Goal: Task Accomplishment & Management: Manage account settings

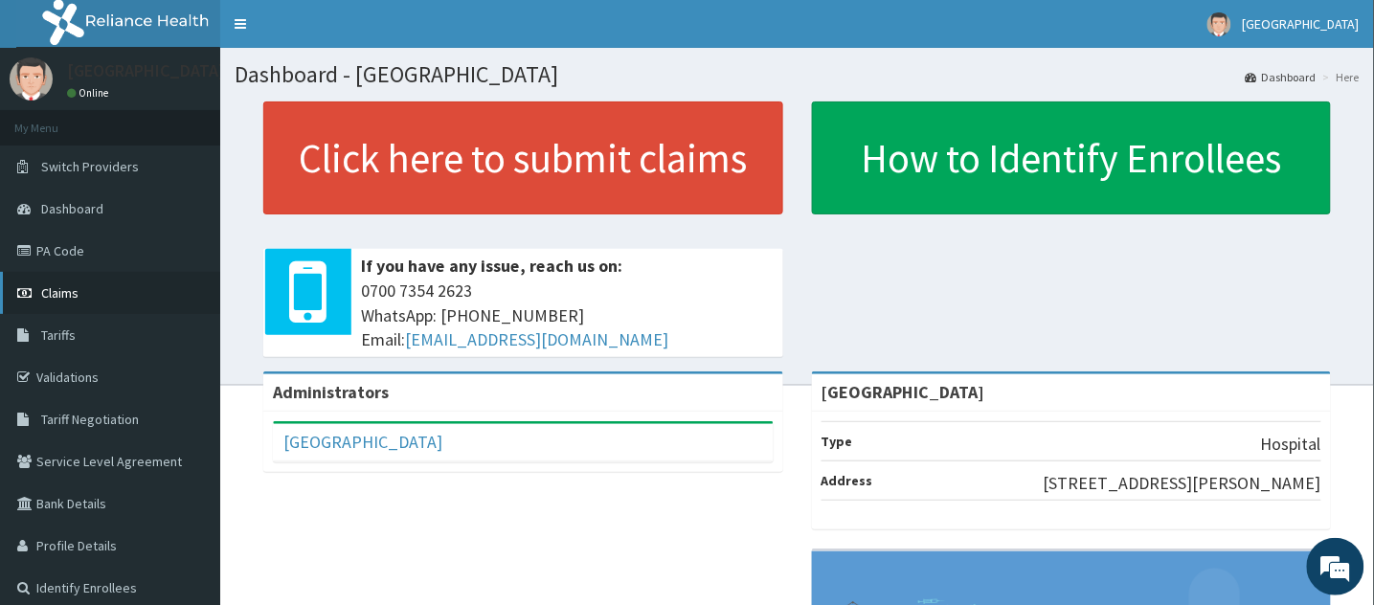
click at [56, 287] on span "Claims" at bounding box center [59, 292] width 37 height 17
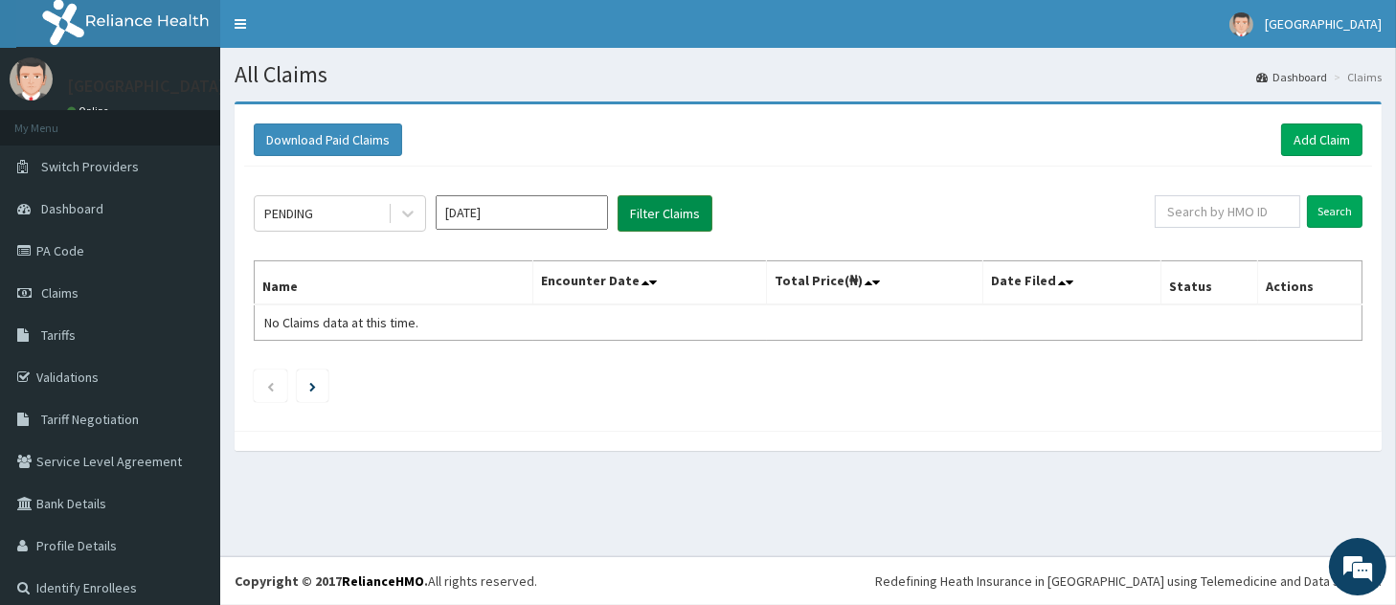
click at [671, 211] on button "Filter Claims" at bounding box center [665, 213] width 95 height 36
click at [476, 213] on input "Oct 2025" at bounding box center [522, 212] width 172 height 34
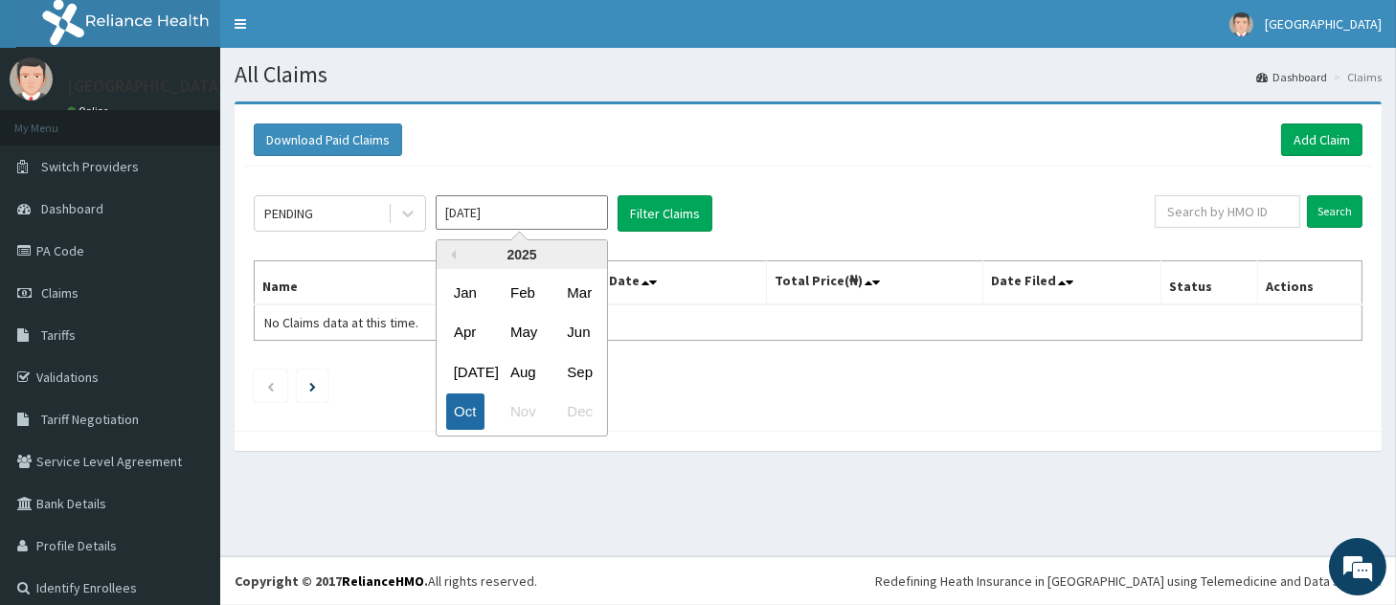
click at [468, 403] on div "Oct" at bounding box center [465, 411] width 38 height 35
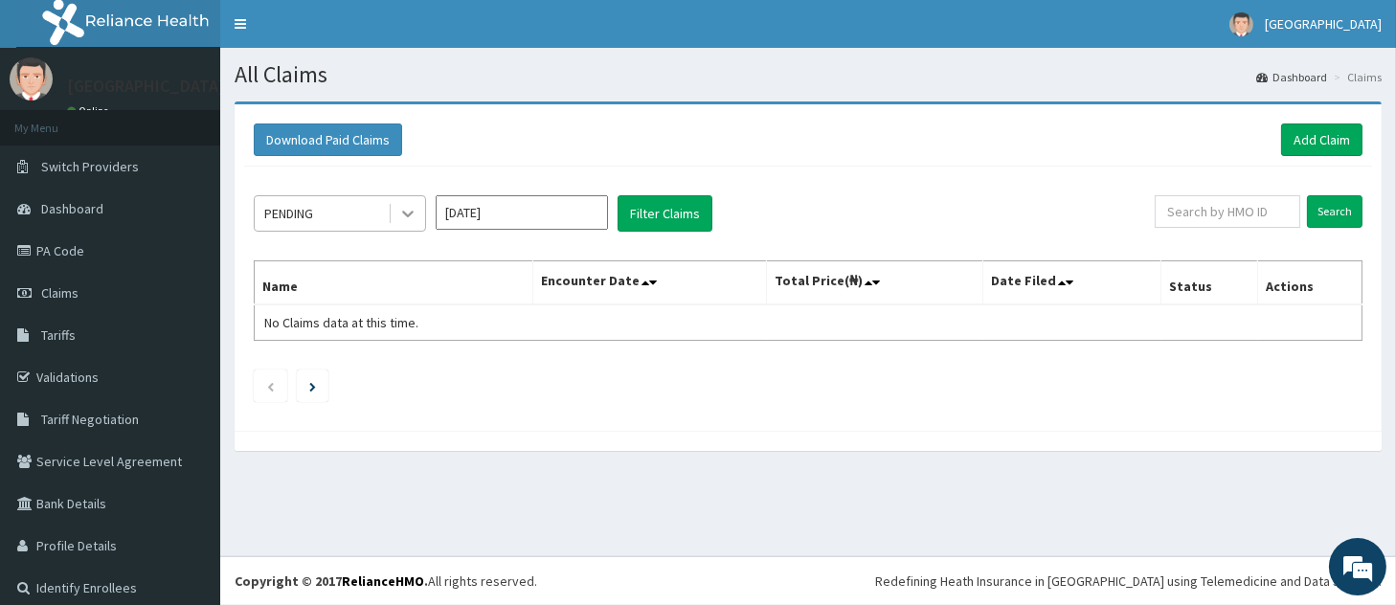
click at [405, 216] on icon at bounding box center [407, 213] width 19 height 19
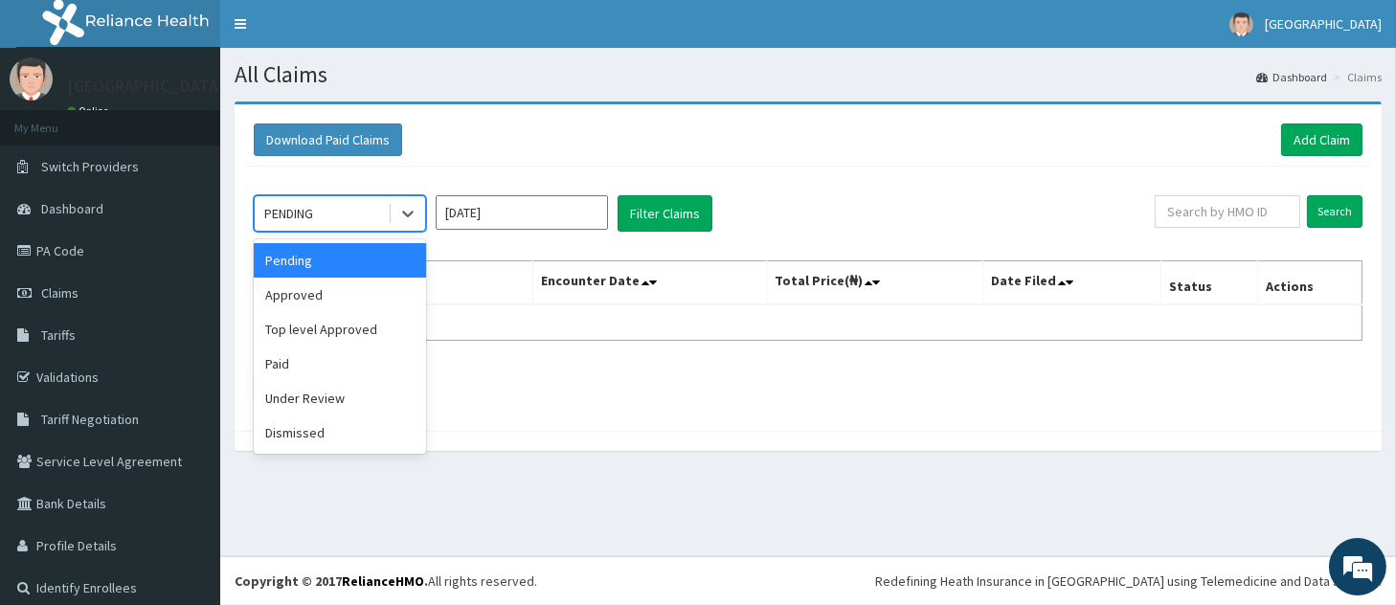
click at [388, 259] on div "Pending" at bounding box center [340, 260] width 172 height 34
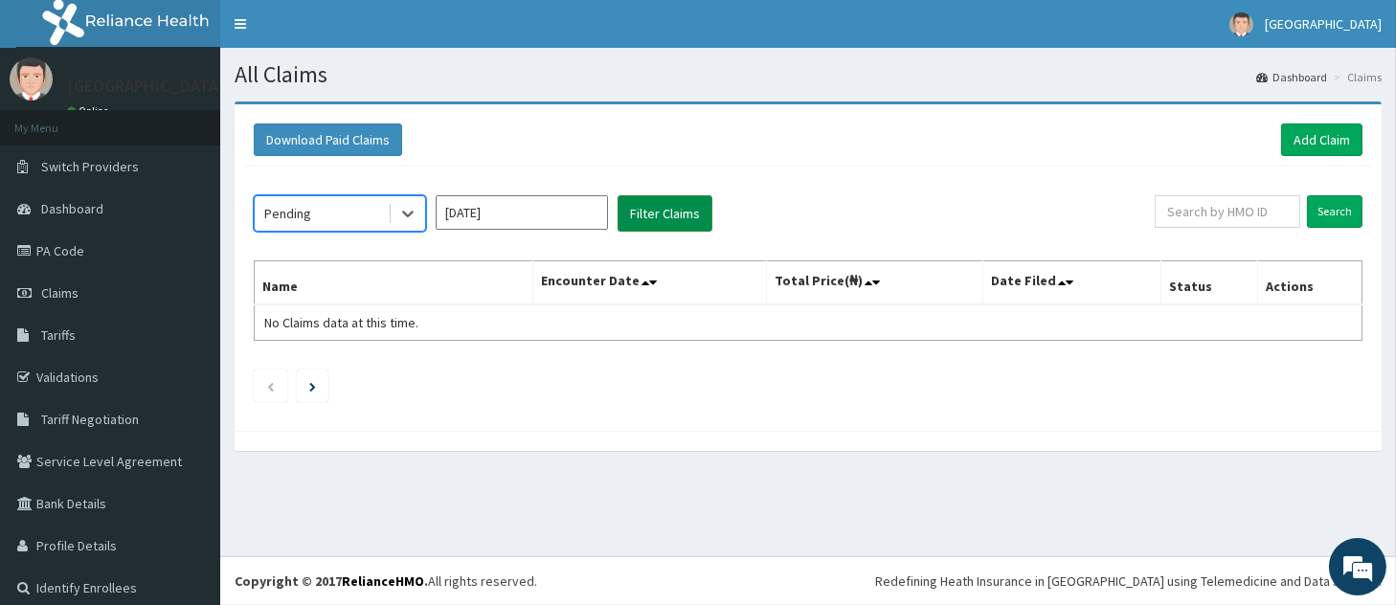
click at [659, 203] on button "Filter Claims" at bounding box center [665, 213] width 95 height 36
click at [656, 215] on button "Filter Claims" at bounding box center [665, 213] width 95 height 36
click at [671, 212] on button "Filter Claims" at bounding box center [665, 213] width 95 height 36
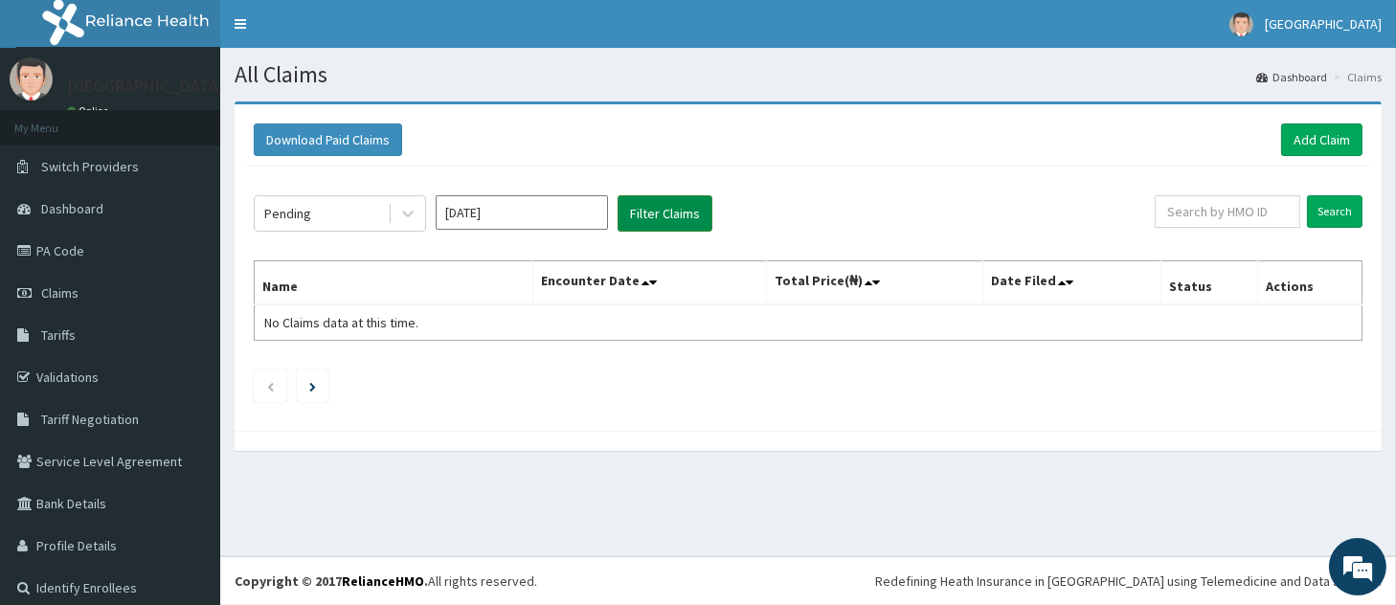
click at [671, 212] on button "Filter Claims" at bounding box center [665, 213] width 95 height 36
click at [696, 213] on button "Filter Claims" at bounding box center [665, 213] width 95 height 36
click at [632, 219] on button "Filter Claims" at bounding box center [665, 213] width 95 height 36
click at [58, 256] on link "PA Code" at bounding box center [110, 251] width 220 height 42
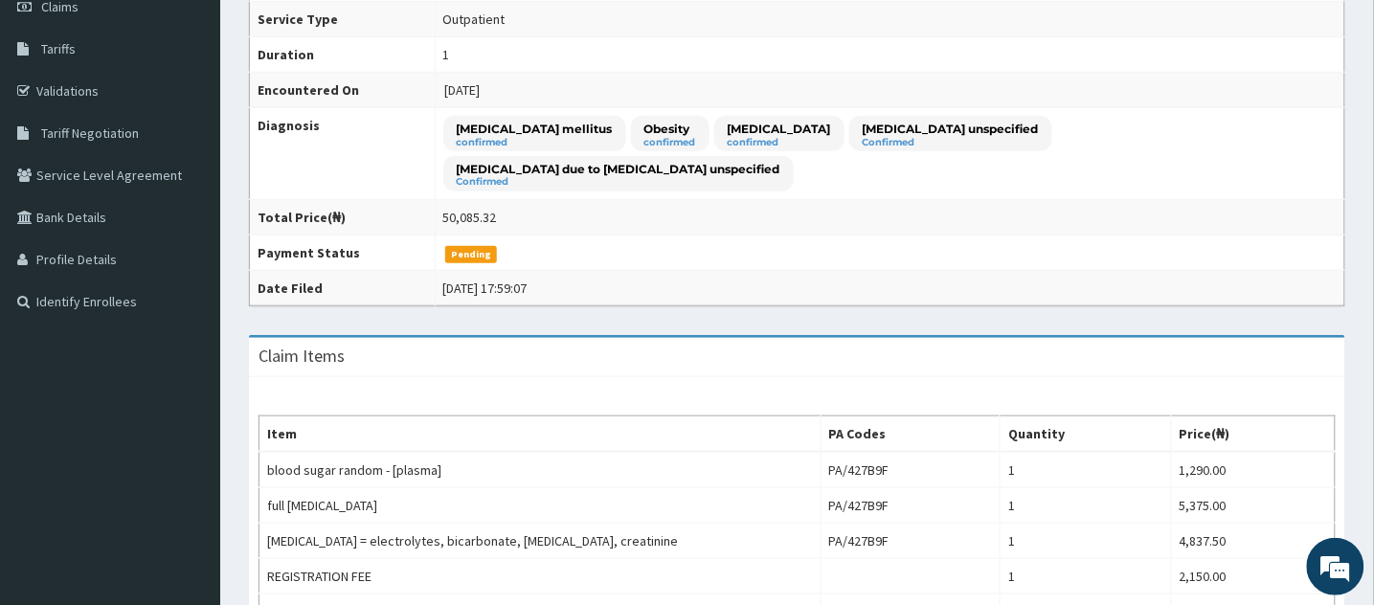
scroll to position [283, 0]
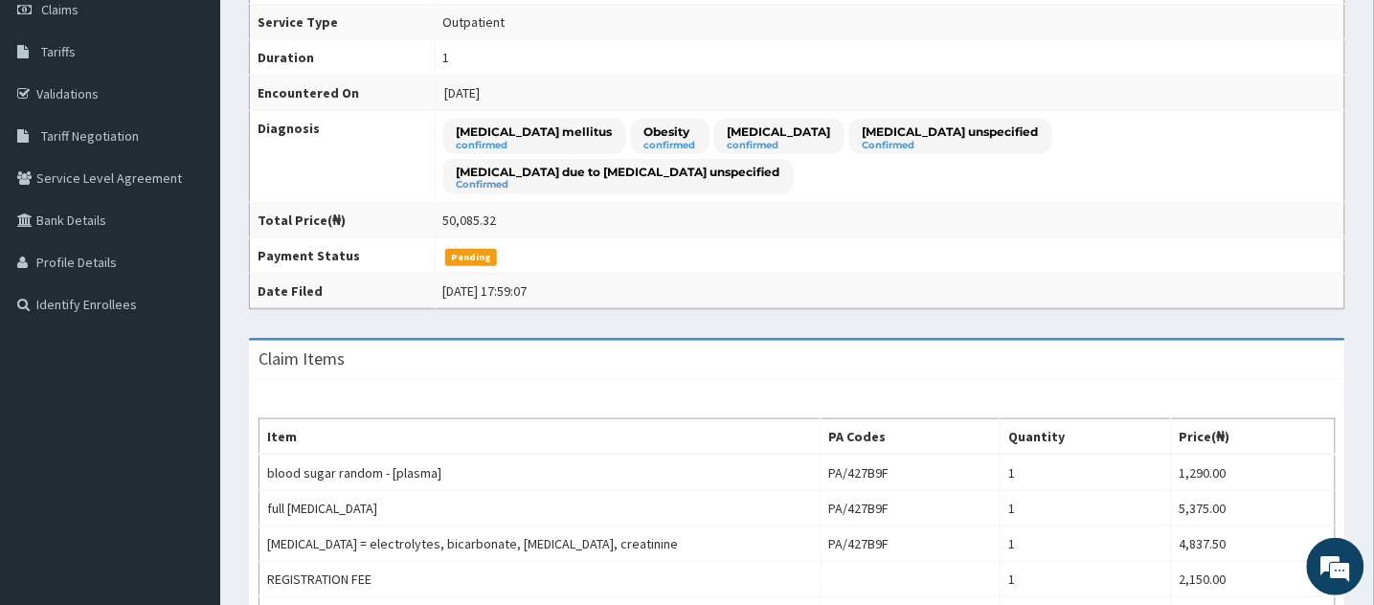
drag, startPoint x: 1372, startPoint y: 309, endPoint x: 1371, endPoint y: 249, distance: 60.3
click at [1366, 249] on div "Provider - [GEOGRAPHIC_DATA] Reopen Claim HMO ID eft/10714/a ([PERSON_NAME] [PE…" at bounding box center [797, 551] width 1154 height 1467
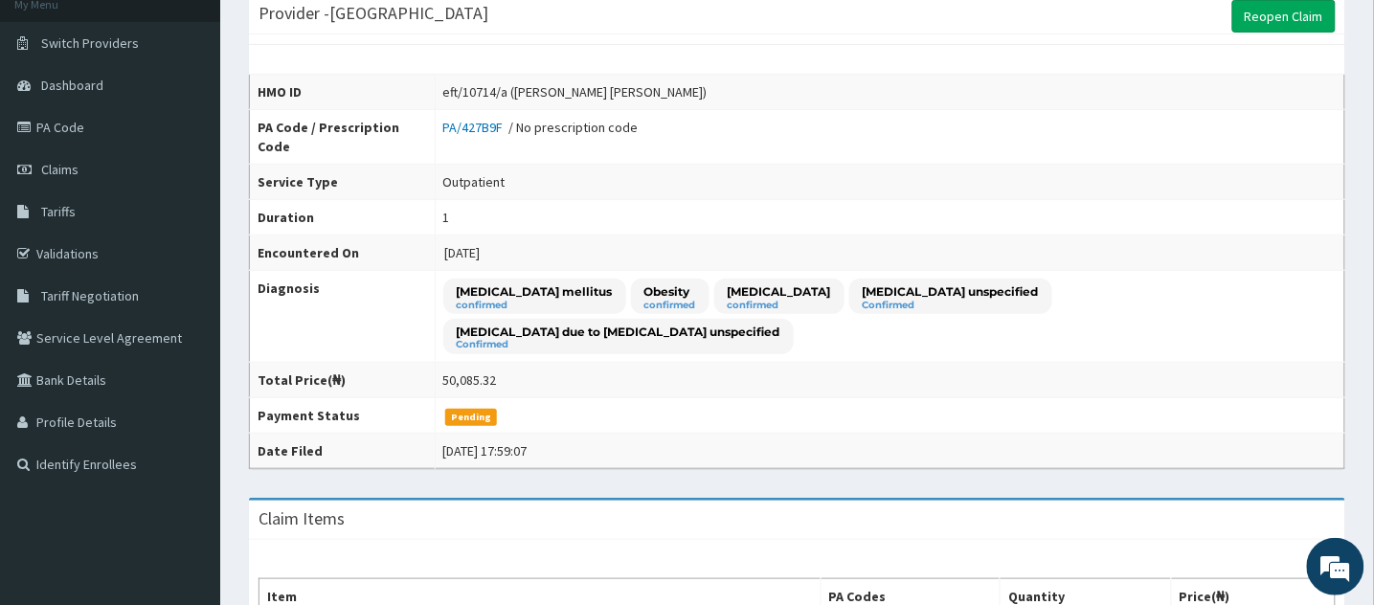
scroll to position [117, 0]
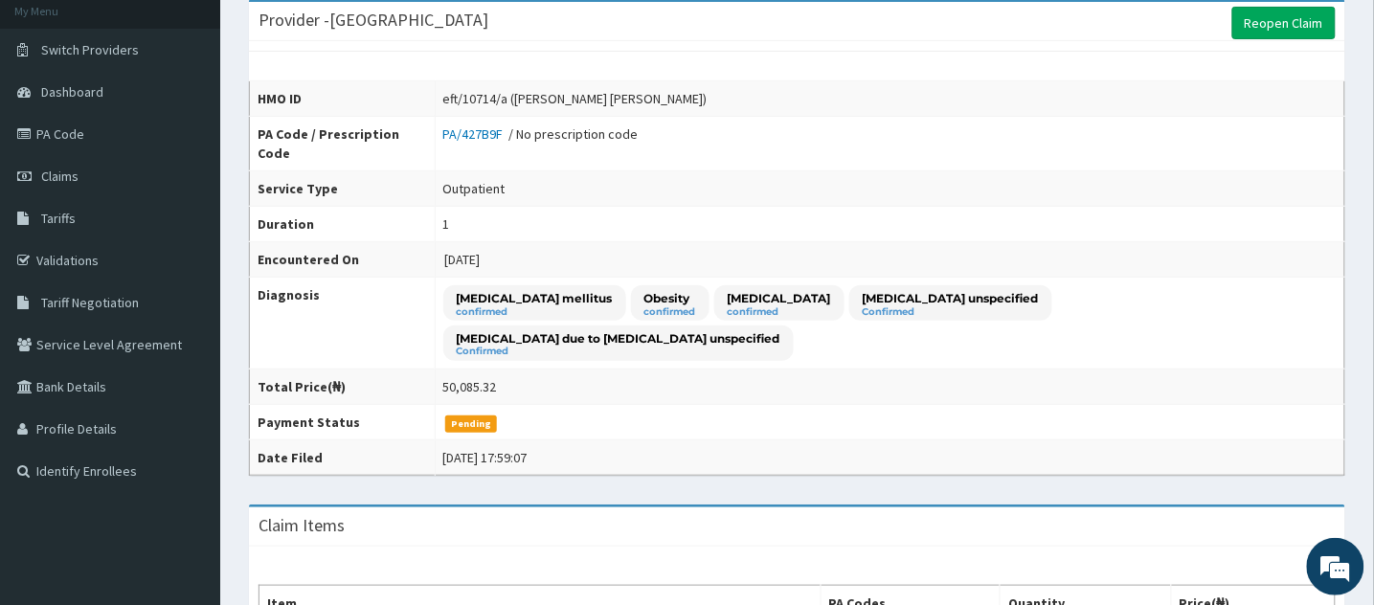
drag, startPoint x: 1373, startPoint y: 195, endPoint x: 1373, endPoint y: 151, distance: 44.0
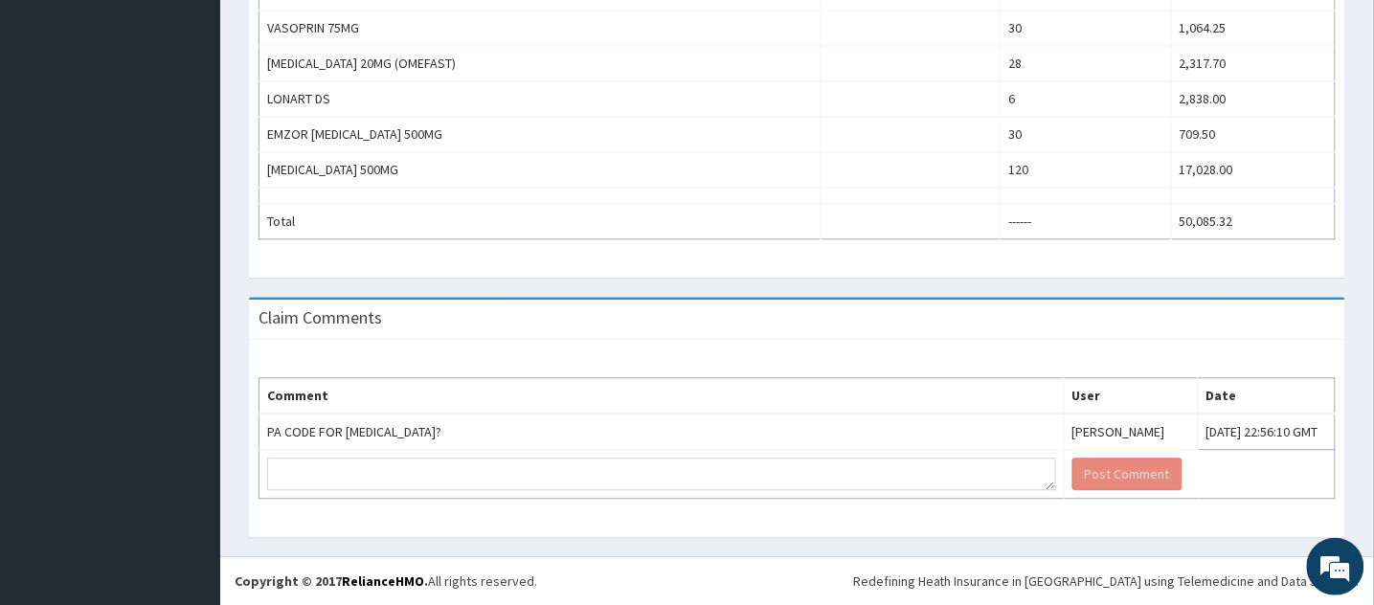
scroll to position [1015, 0]
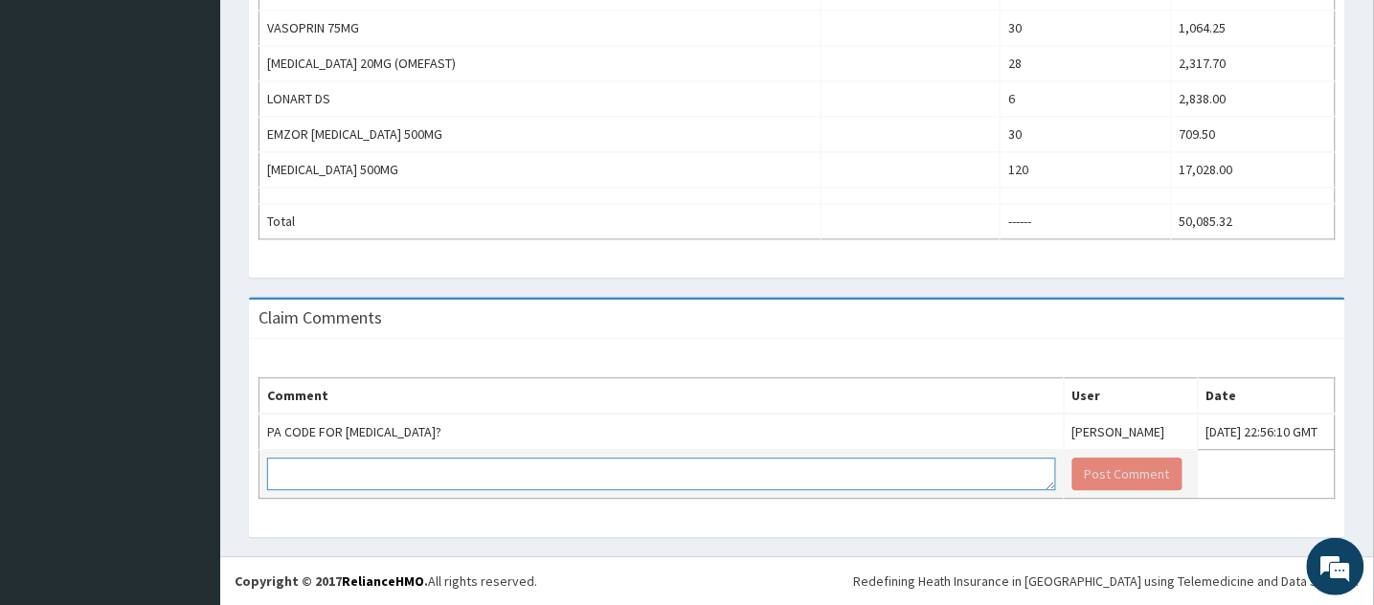
click at [727, 478] on textarea at bounding box center [661, 474] width 789 height 33
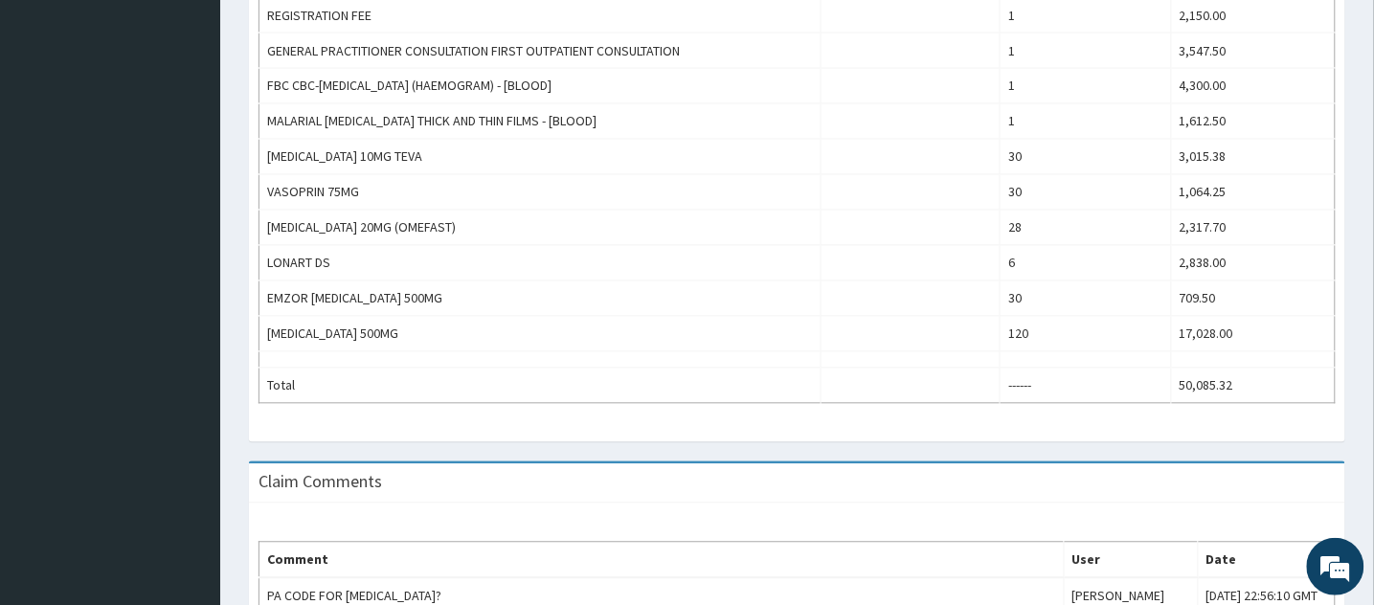
scroll to position [781, 0]
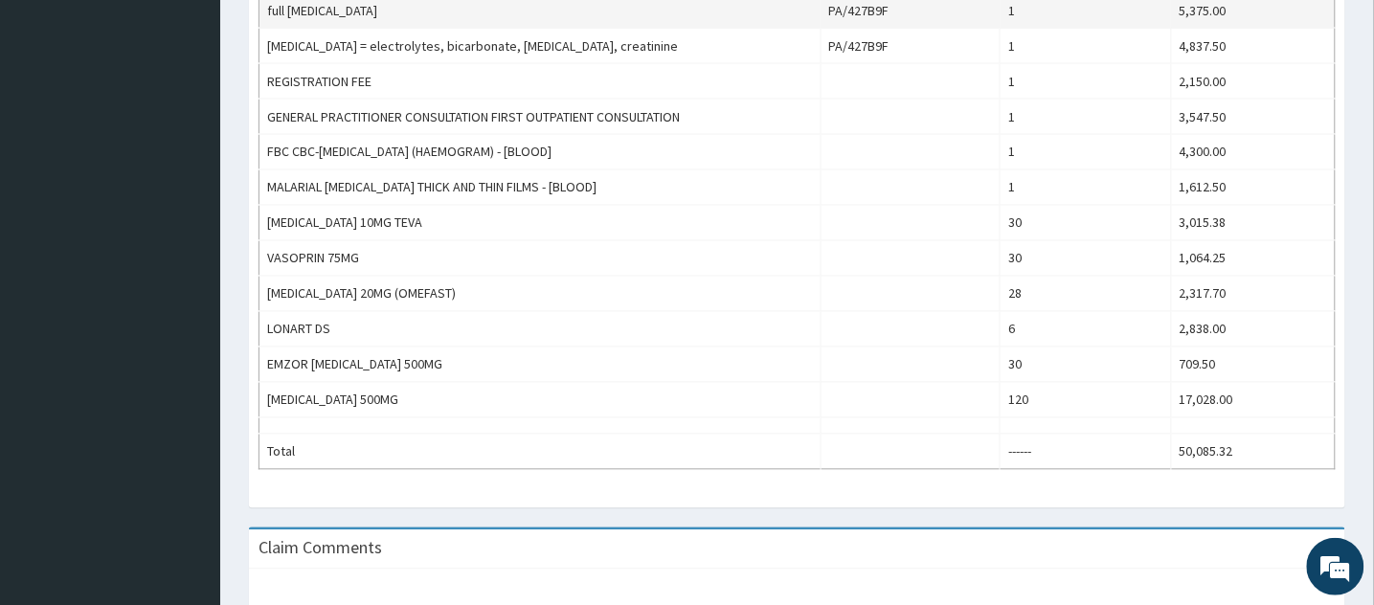
type textarea "Kindly note that"
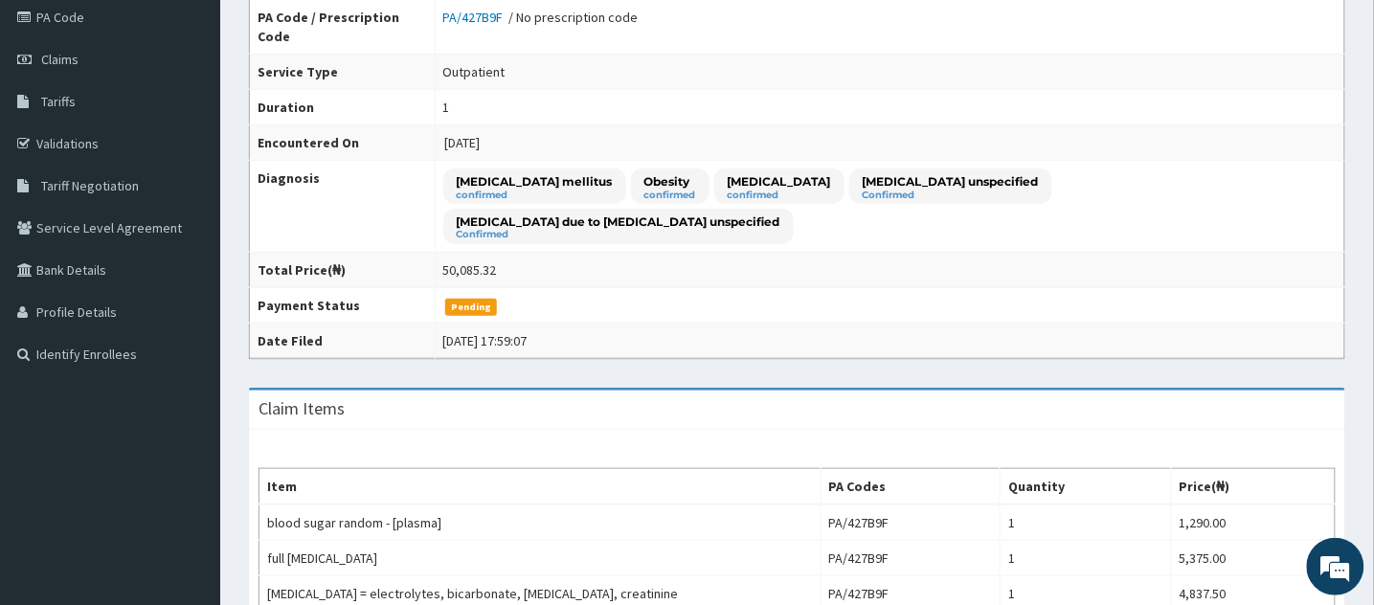
scroll to position [0, 0]
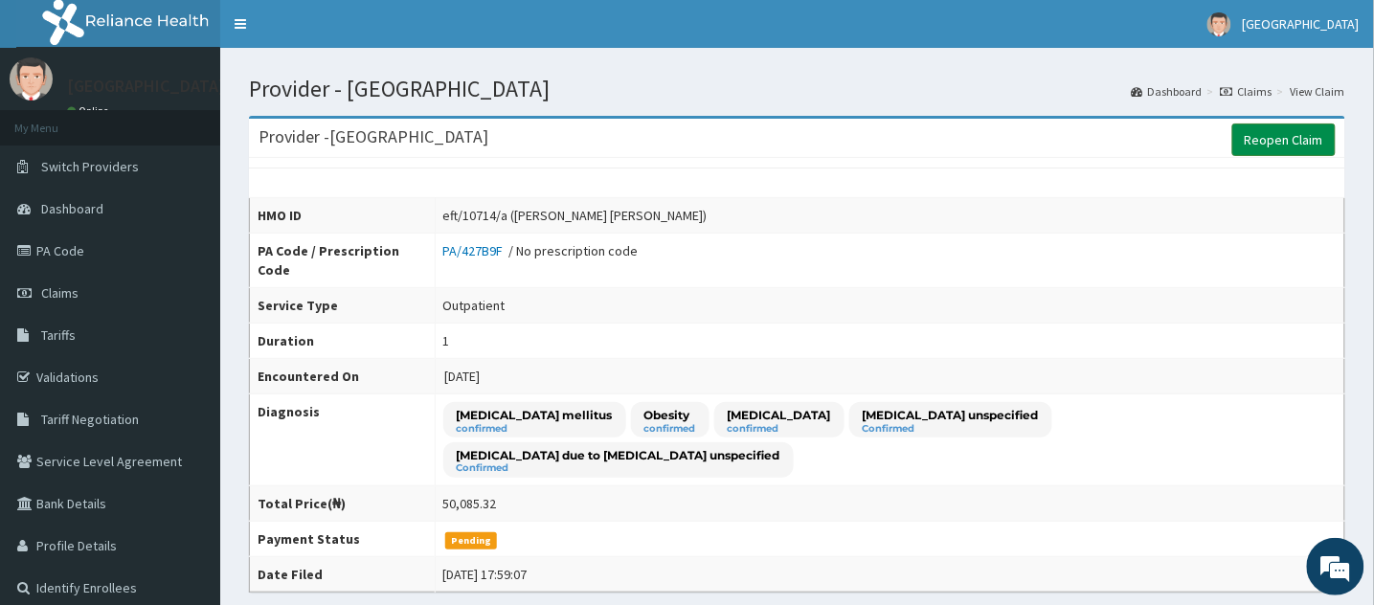
click at [1280, 138] on link "Reopen Claim" at bounding box center [1283, 140] width 103 height 33
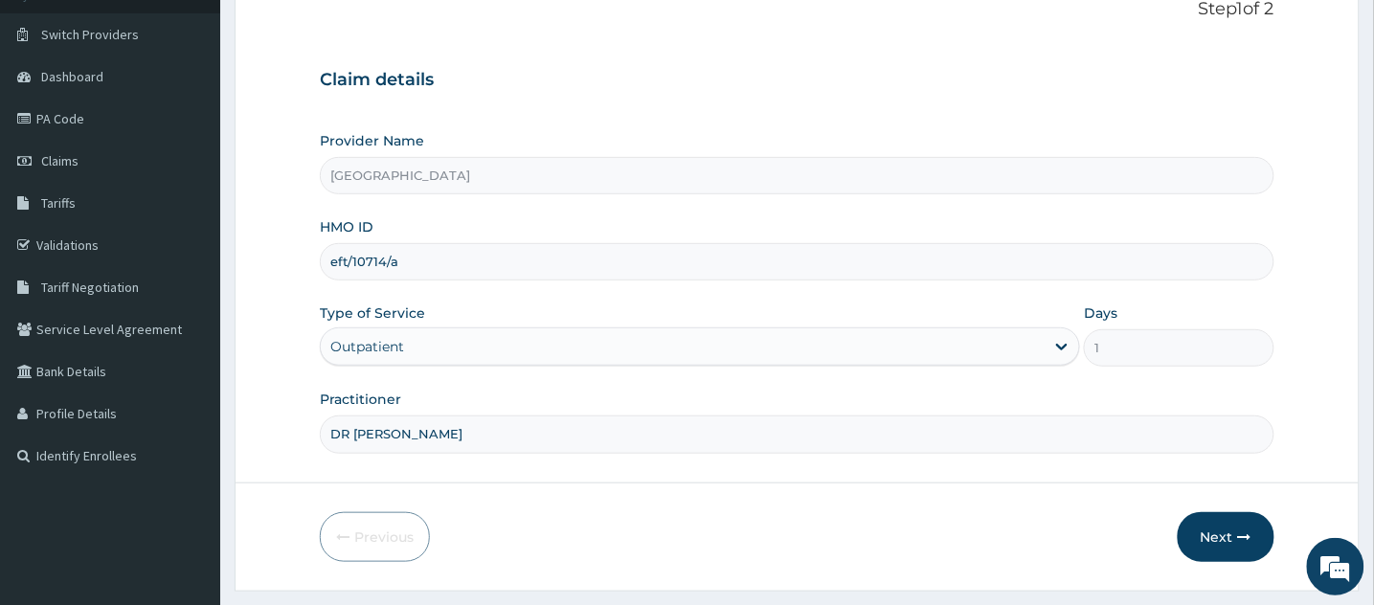
scroll to position [181, 0]
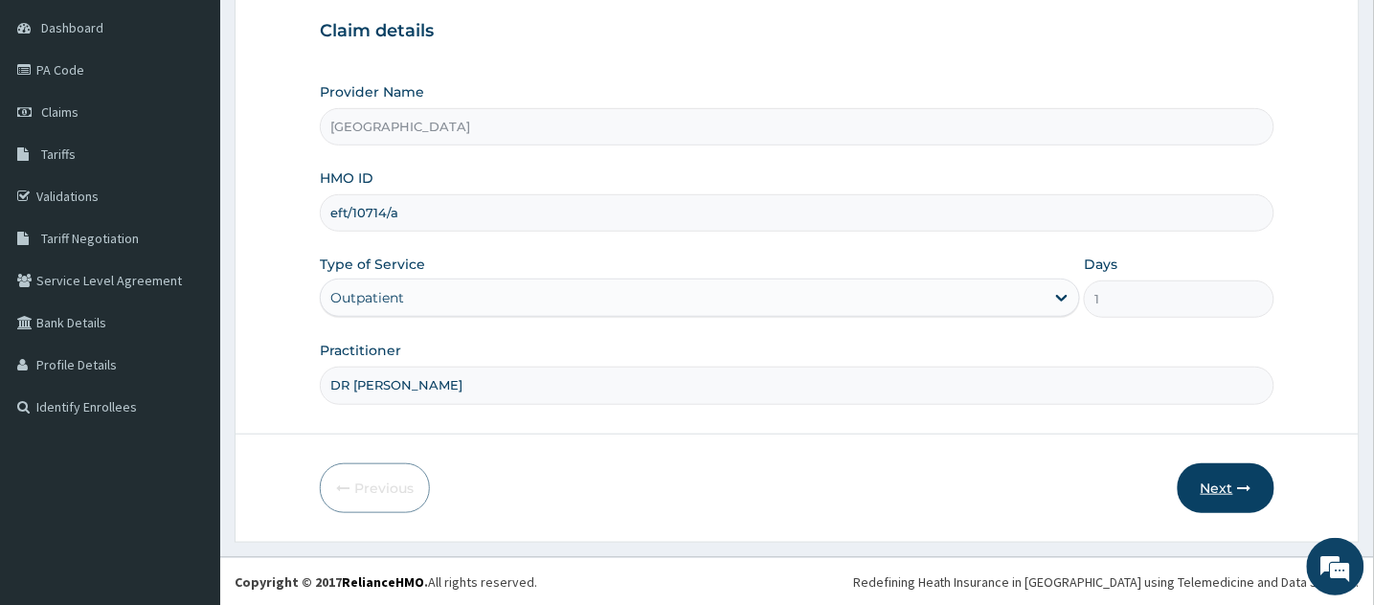
click at [1235, 484] on button "Next" at bounding box center [1226, 488] width 97 height 50
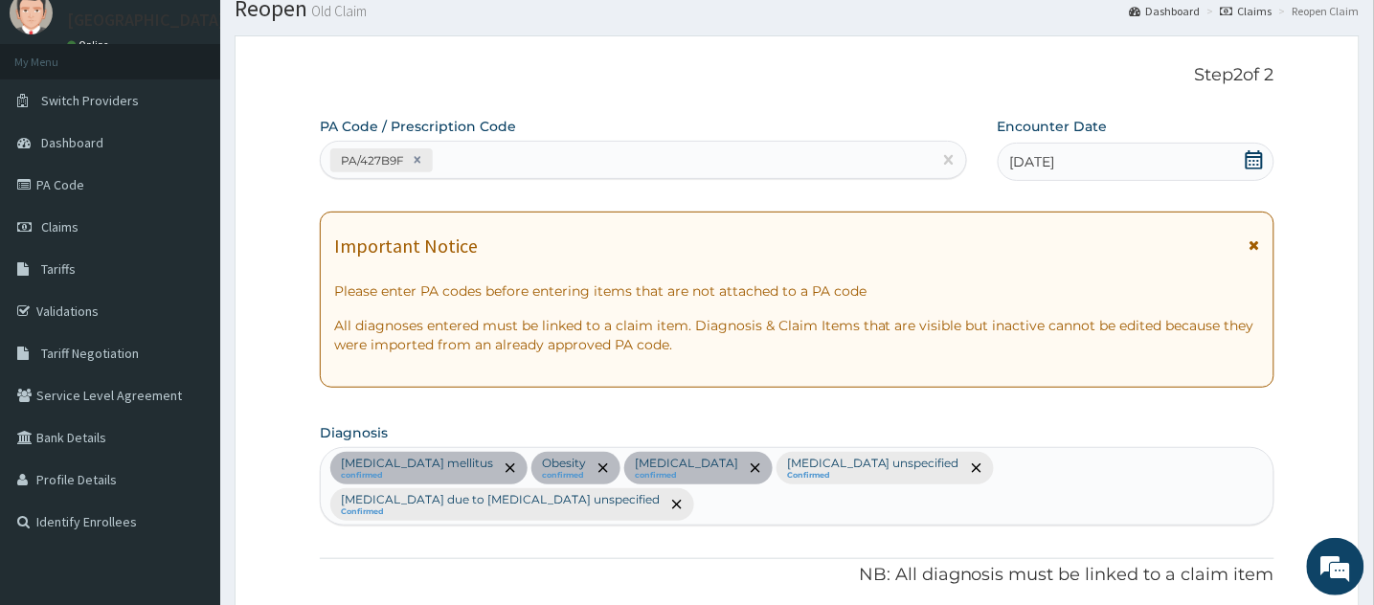
scroll to position [62, 0]
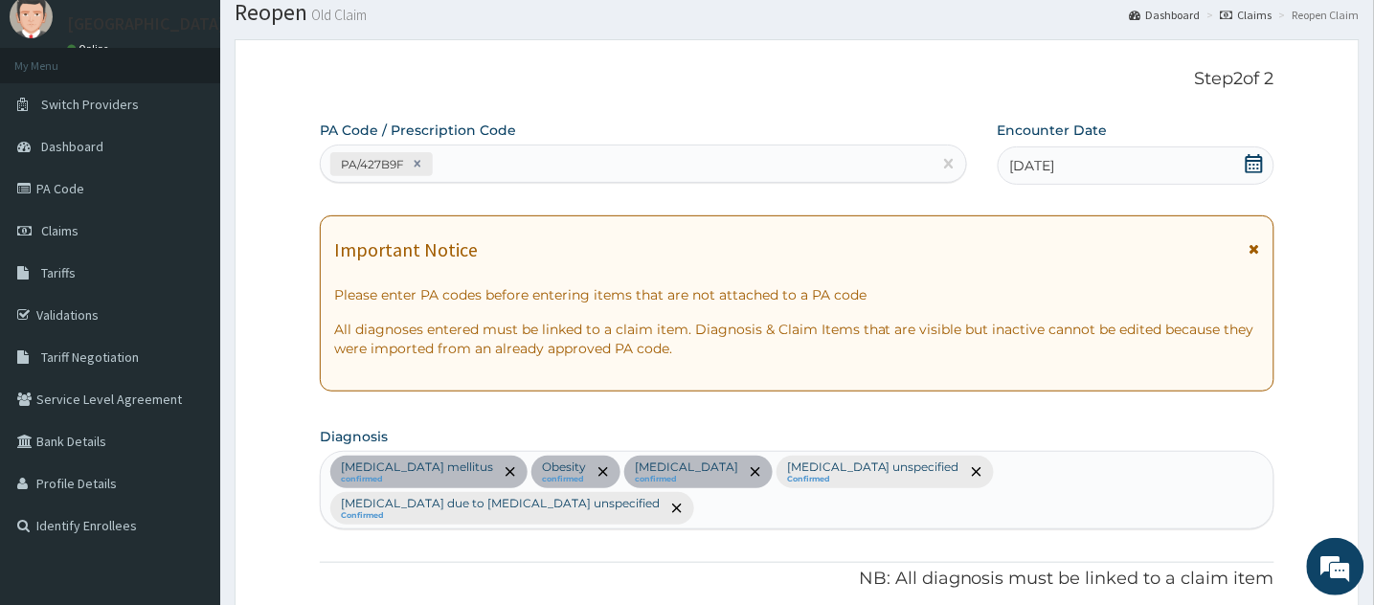
click at [579, 165] on div "PA/427B9F" at bounding box center [626, 164] width 611 height 32
click at [518, 163] on div "PA/427B9F" at bounding box center [626, 164] width 611 height 32
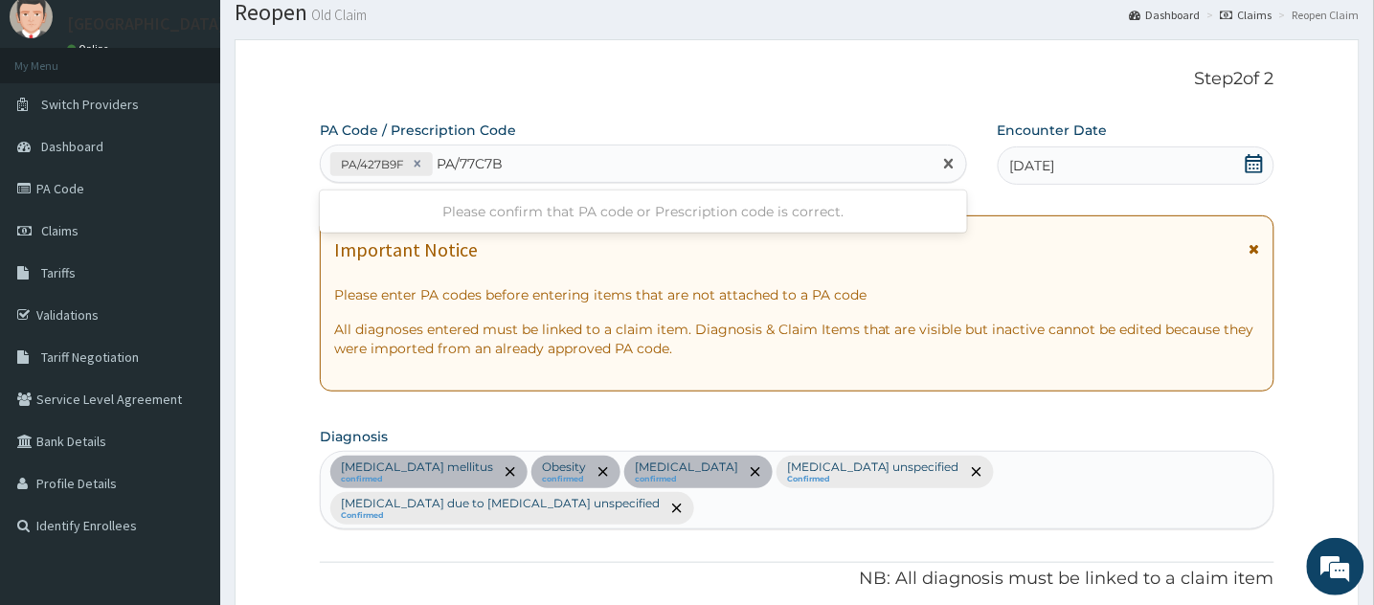
type input "PA/77C7B1"
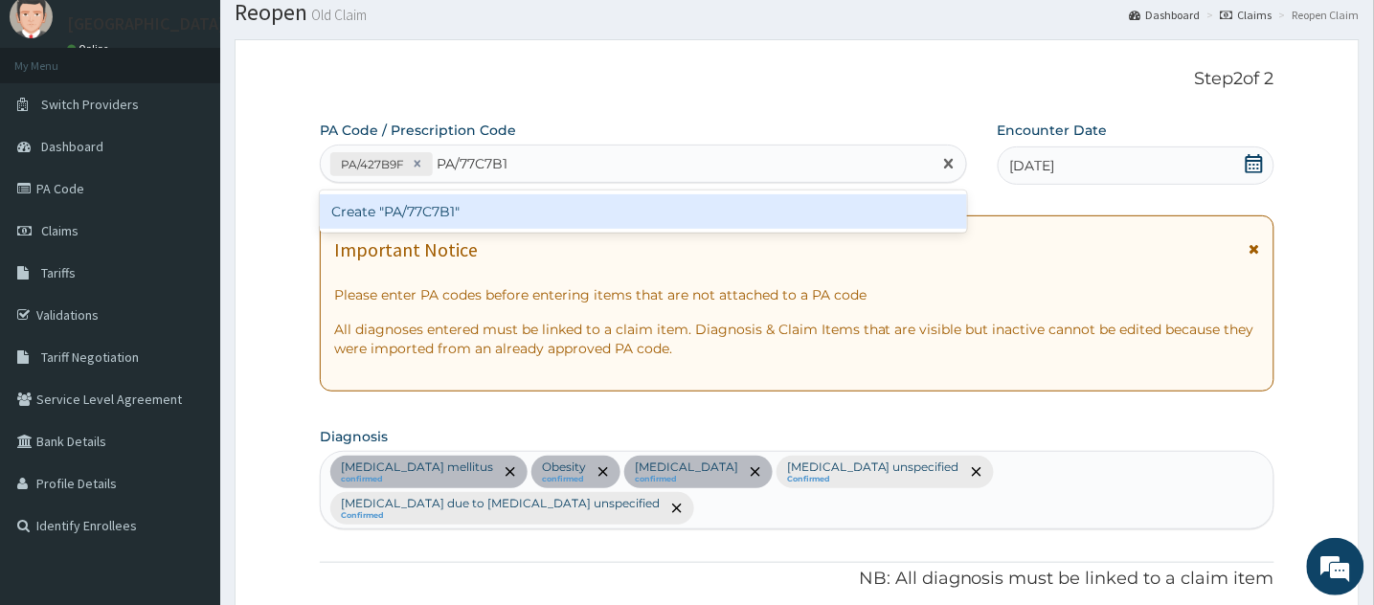
click at [522, 220] on div "Create "PA/77C7B1"" at bounding box center [643, 211] width 647 height 34
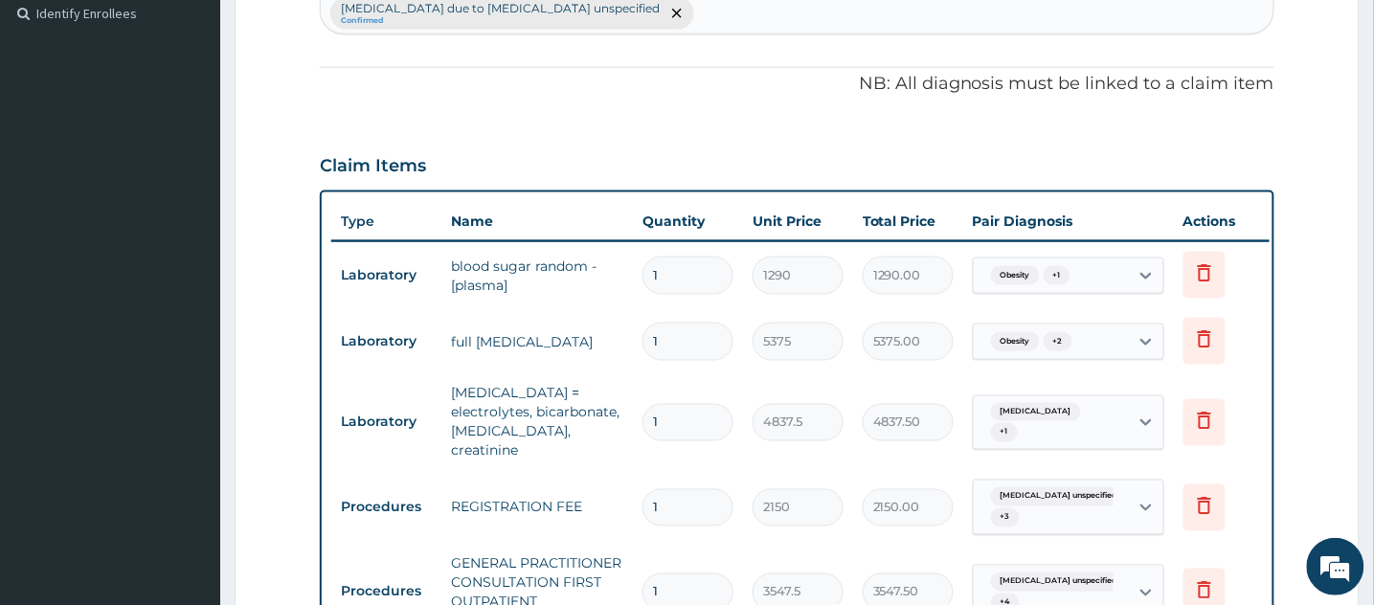
scroll to position [132, 0]
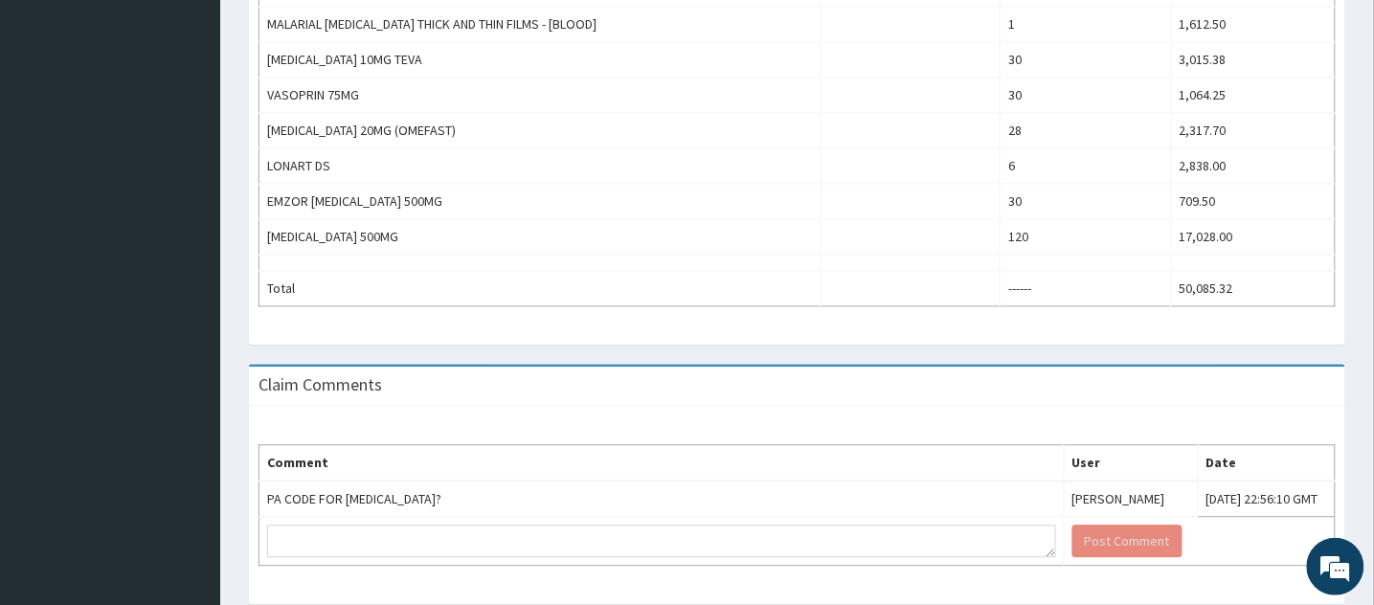
scroll to position [1015, 0]
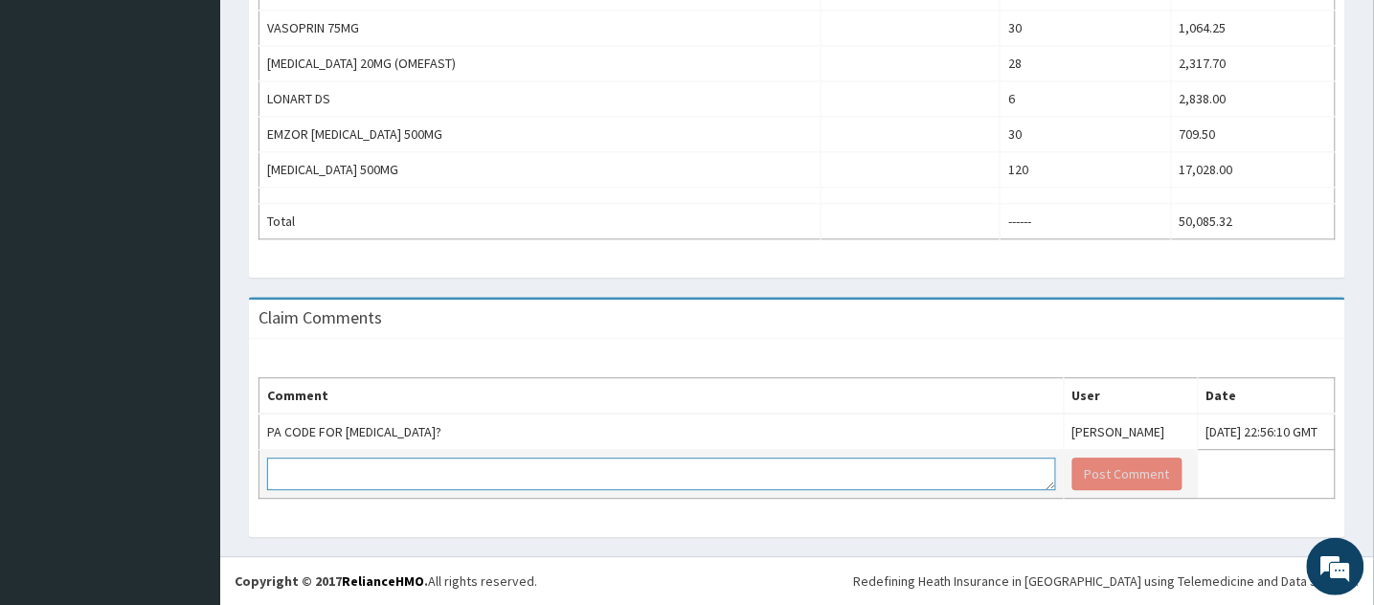
click at [552, 473] on textarea at bounding box center [661, 474] width 789 height 33
type textarea "k"
click at [273, 471] on textarea "Kindly include as appropriate." at bounding box center [661, 474] width 789 height 33
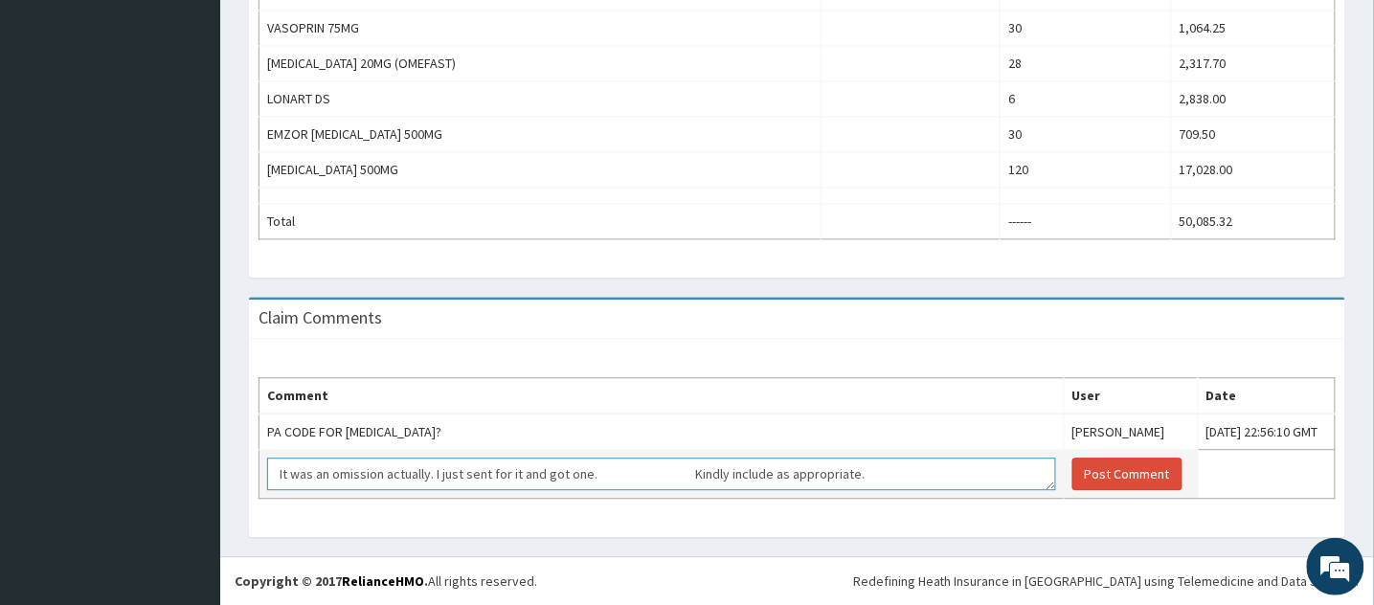
click at [614, 471] on textarea "It was an omission actually. I just sent for it and got one. Kindly include as …" at bounding box center [661, 474] width 789 height 33
paste textarea "PA/77C7B1"
click at [610, 471] on textarea "It was an omission actually. I just sent for it and got one. PA/77C7B1' Kindly …" at bounding box center [661, 474] width 789 height 33
click at [604, 471] on textarea "It was an omission actually. I just sent for it and got one. ' PA/77C7B1' Kindl…" at bounding box center [661, 474] width 789 height 33
click at [687, 471] on textarea "It was an omission actually. I just sent for it and got one..... ' PA/77C7B1' K…" at bounding box center [661, 474] width 789 height 33
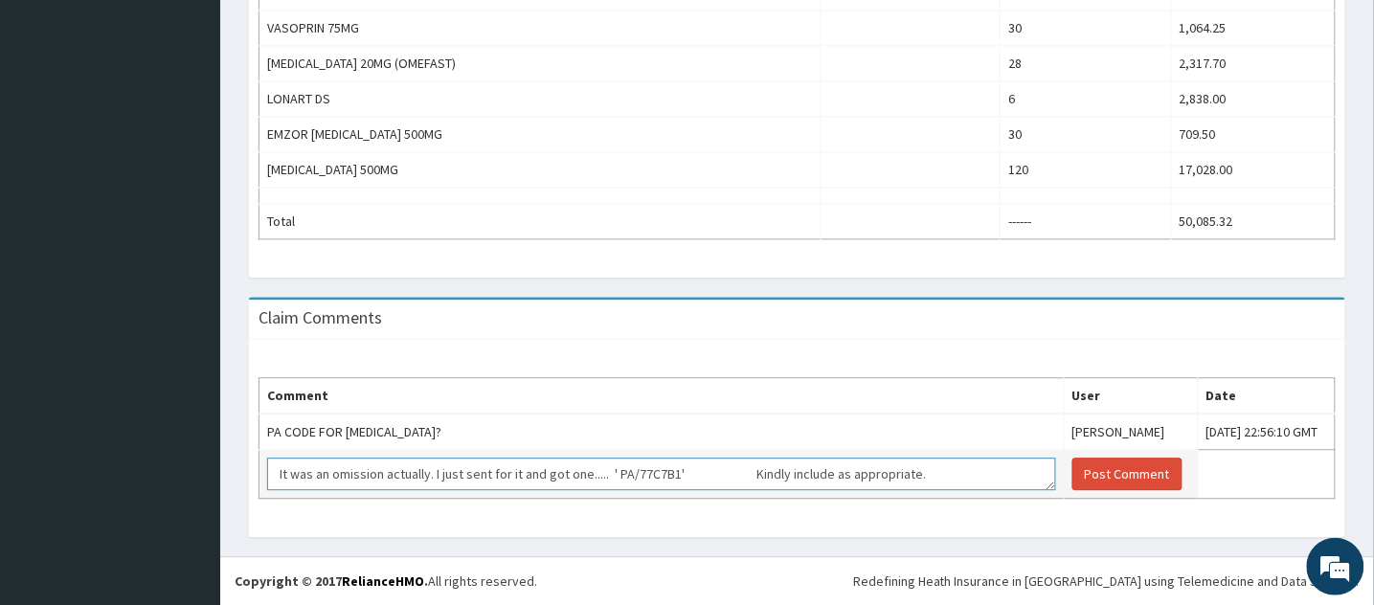
click at [735, 471] on textarea "It was an omission actually. I just sent for it and got one..... ' PA/77C7B1' K…" at bounding box center [661, 474] width 789 height 33
click at [893, 479] on textarea "It was an omission actually. I just sent for it and got one..... ' PA/77C7B1' K…" at bounding box center [661, 474] width 789 height 33
type textarea "It was an omission actually. I just sent for it and got one..... ' PA/77C7B1' K…"
click at [1081, 471] on button "Post Comment" at bounding box center [1127, 474] width 110 height 33
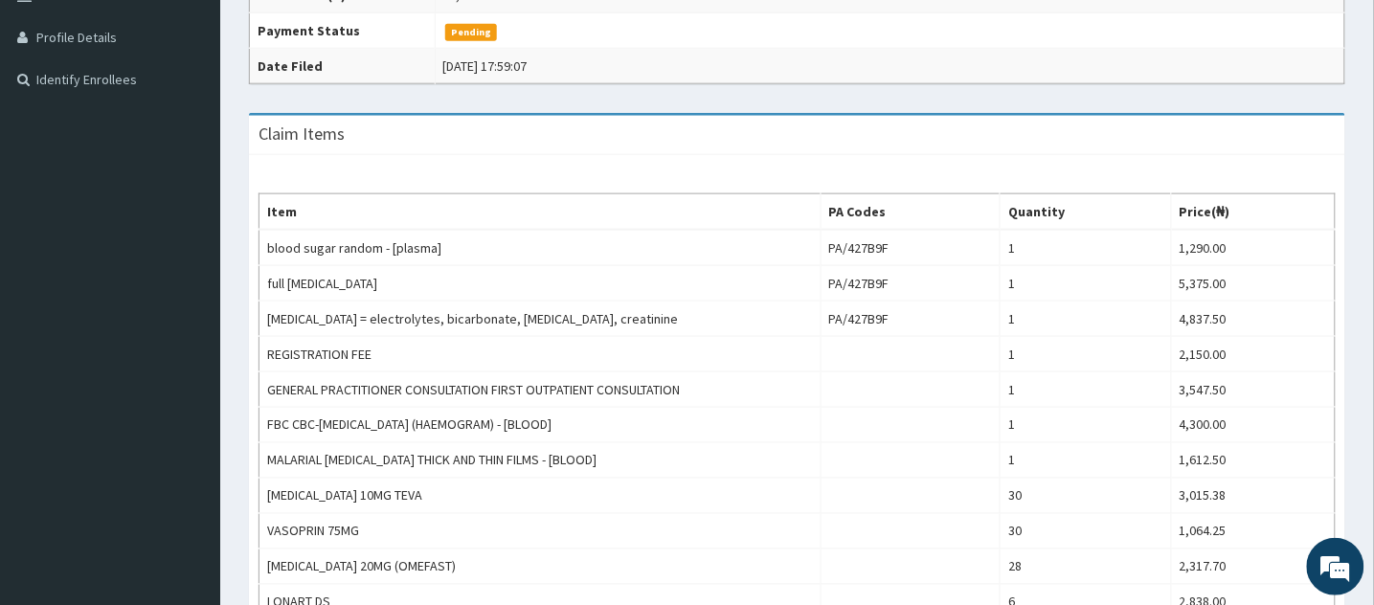
scroll to position [355, 0]
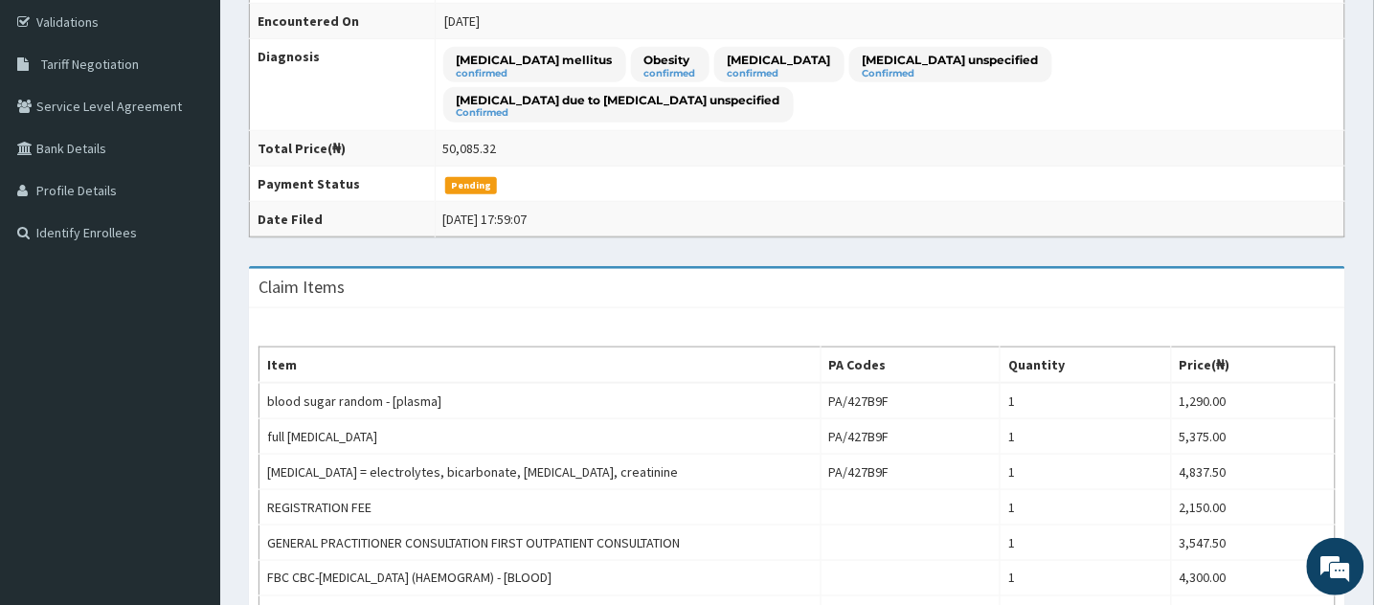
drag, startPoint x: 1370, startPoint y: 176, endPoint x: 1370, endPoint y: 93, distance: 83.3
click at [1370, 93] on div "Provider - ROCKVILLE HOSPITALS Reopen Claim HMO ID eft/10714/a (Nwafor Azukaego…" at bounding box center [797, 497] width 1154 height 1502
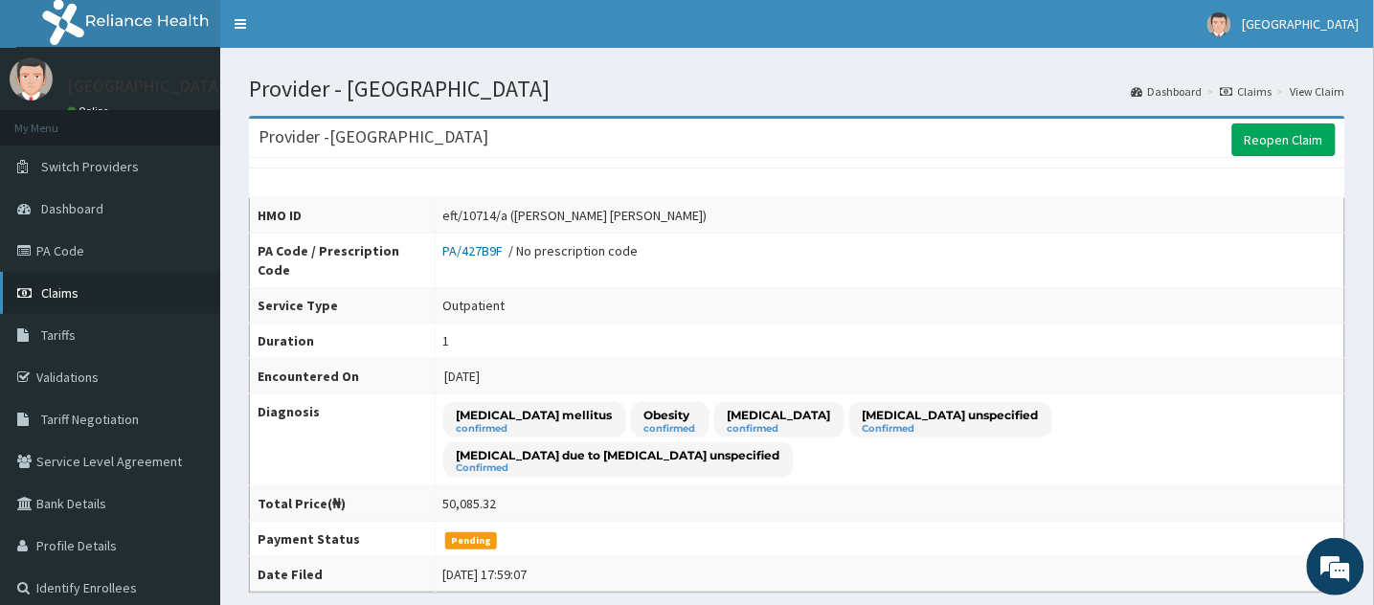
click at [57, 286] on span "Claims" at bounding box center [59, 292] width 37 height 17
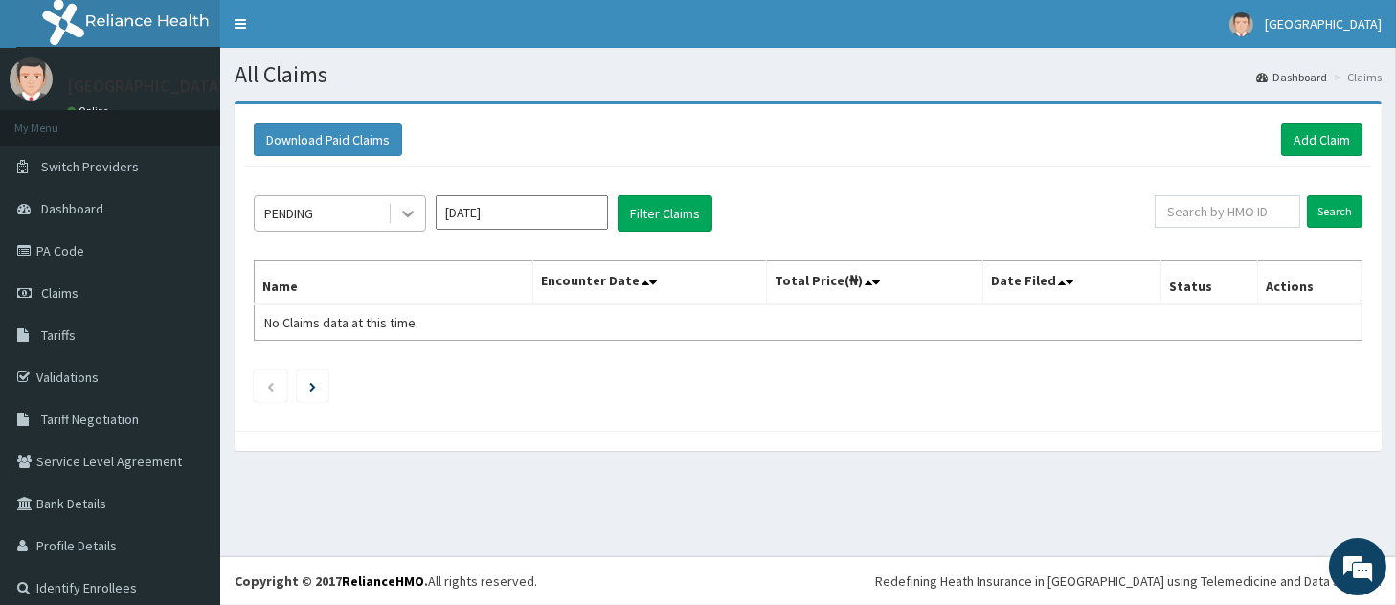
click at [406, 210] on icon at bounding box center [407, 213] width 19 height 19
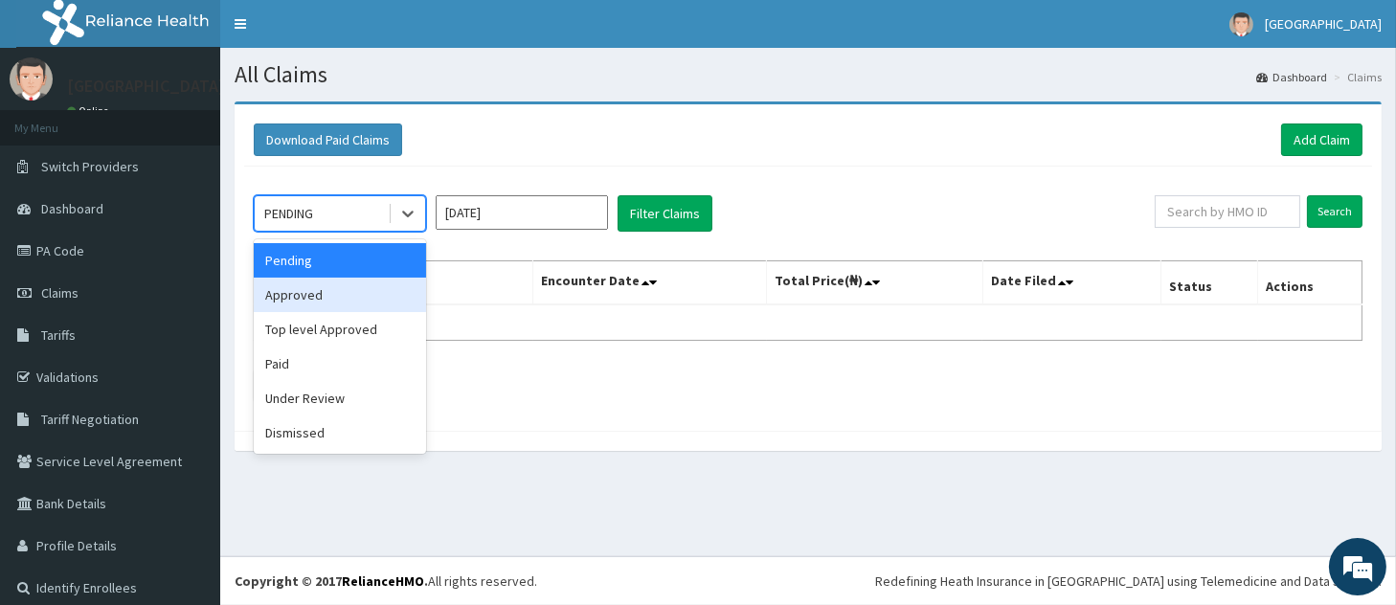
click at [364, 307] on div "Approved" at bounding box center [340, 295] width 172 height 34
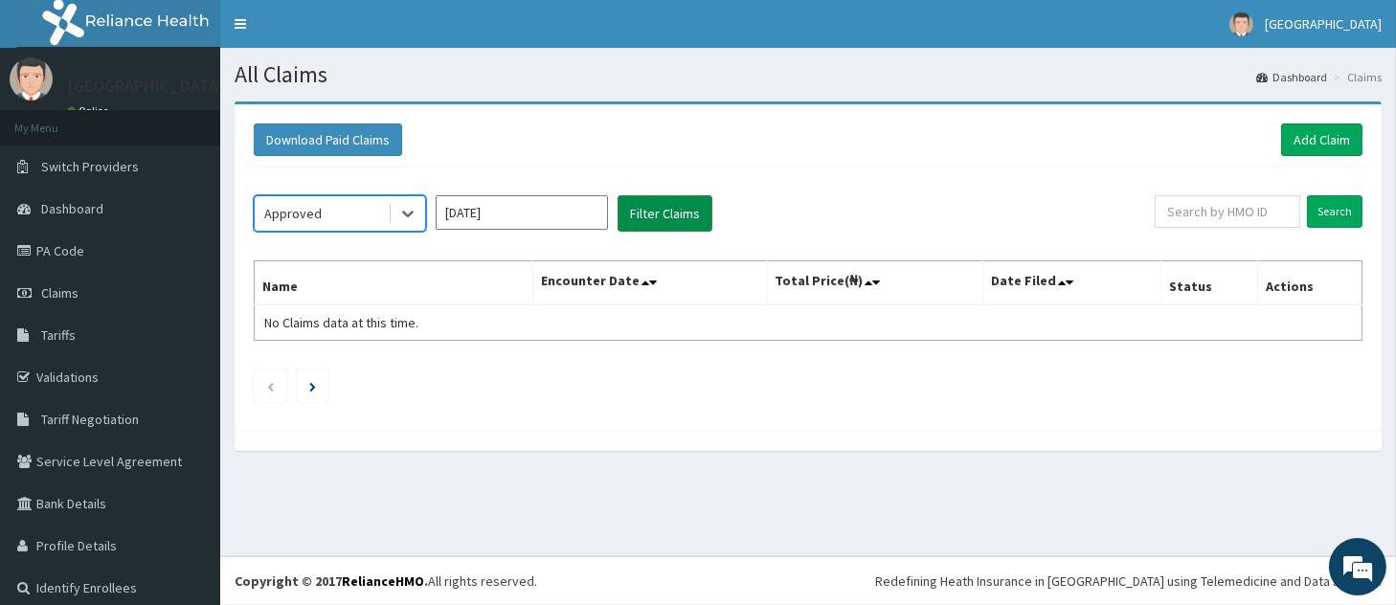
click at [648, 217] on button "Filter Claims" at bounding box center [665, 213] width 95 height 36
click at [683, 212] on button "Filter Claims" at bounding box center [665, 213] width 95 height 36
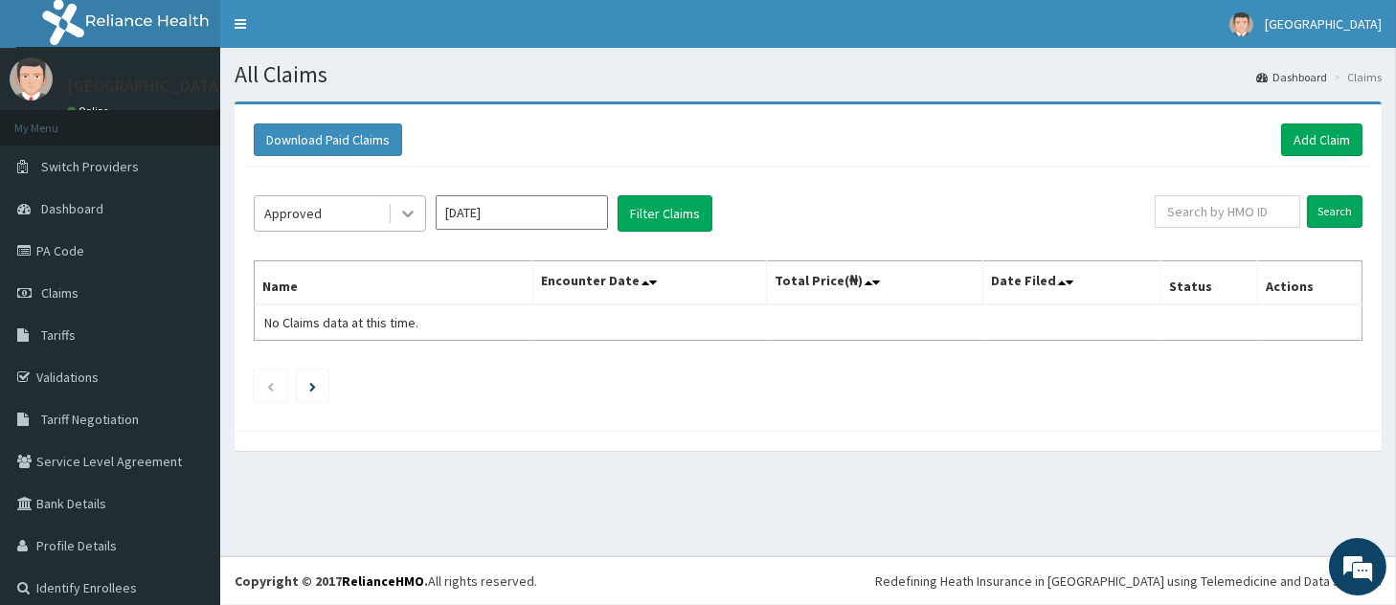
click at [410, 213] on icon at bounding box center [407, 215] width 11 height 7
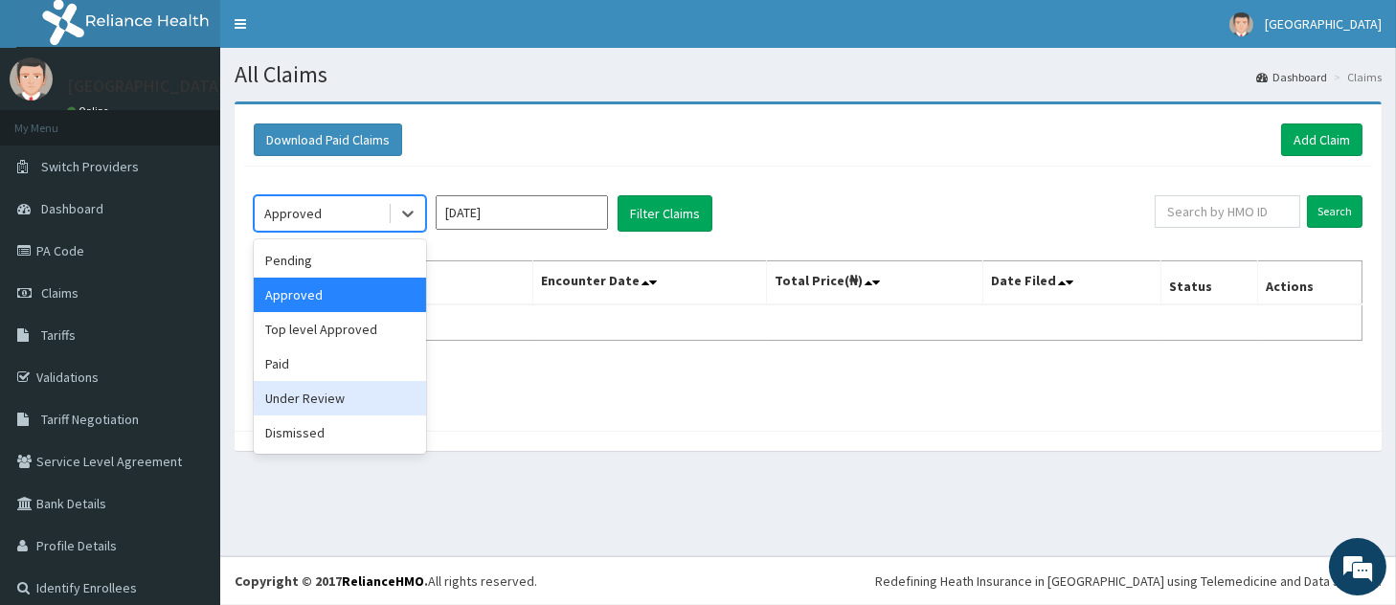
click at [366, 401] on div "Under Review" at bounding box center [340, 398] width 172 height 34
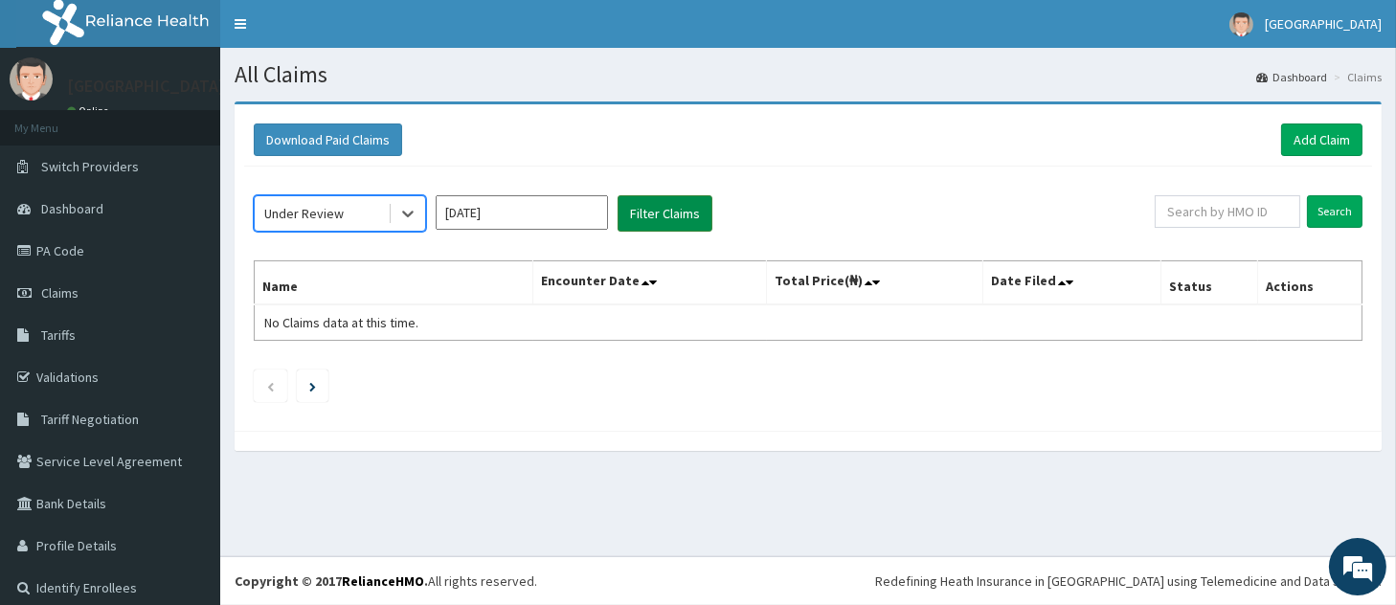
click at [672, 208] on button "Filter Claims" at bounding box center [665, 213] width 95 height 36
click at [680, 209] on button "Filter Claims" at bounding box center [665, 213] width 95 height 36
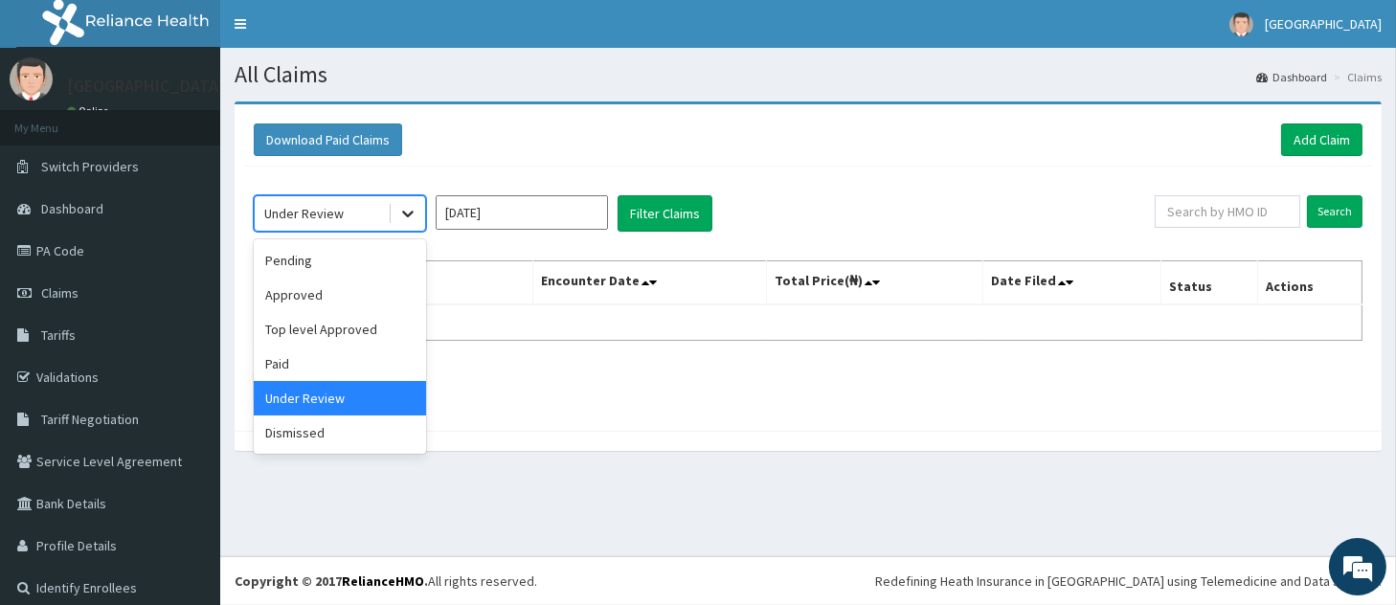
click at [408, 218] on icon at bounding box center [407, 213] width 19 height 19
click at [356, 257] on div "Pending" at bounding box center [340, 260] width 172 height 34
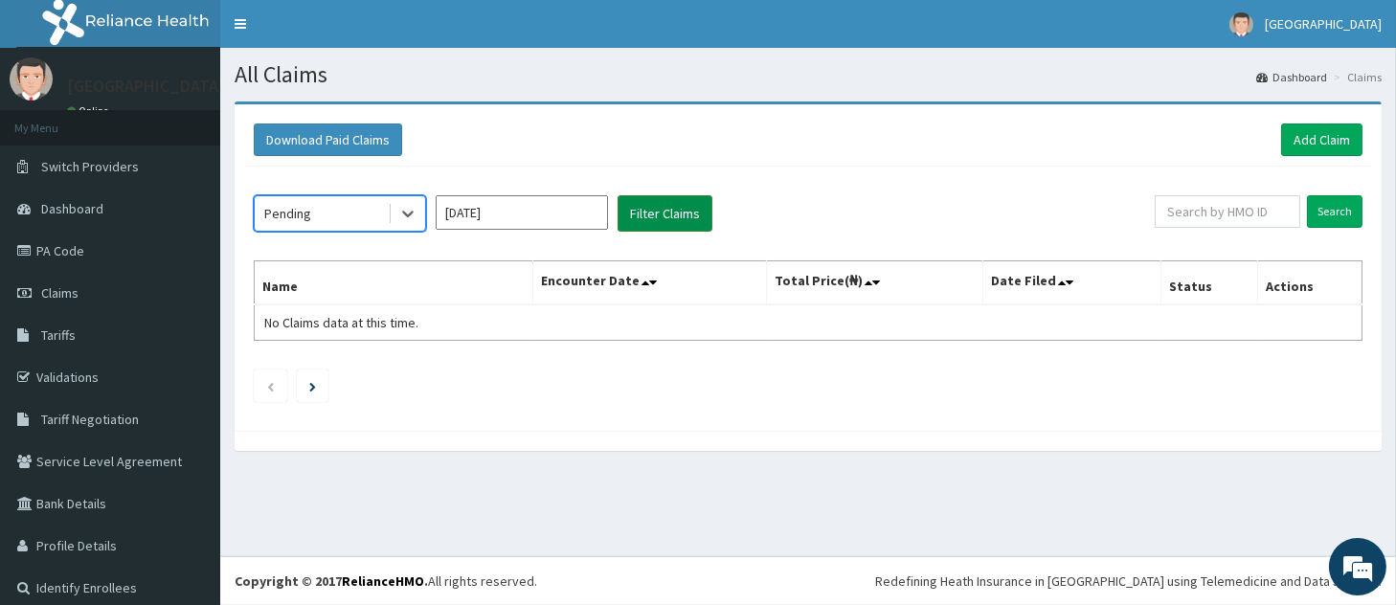
click at [689, 202] on button "Filter Claims" at bounding box center [665, 213] width 95 height 36
